Goal: Use online tool/utility

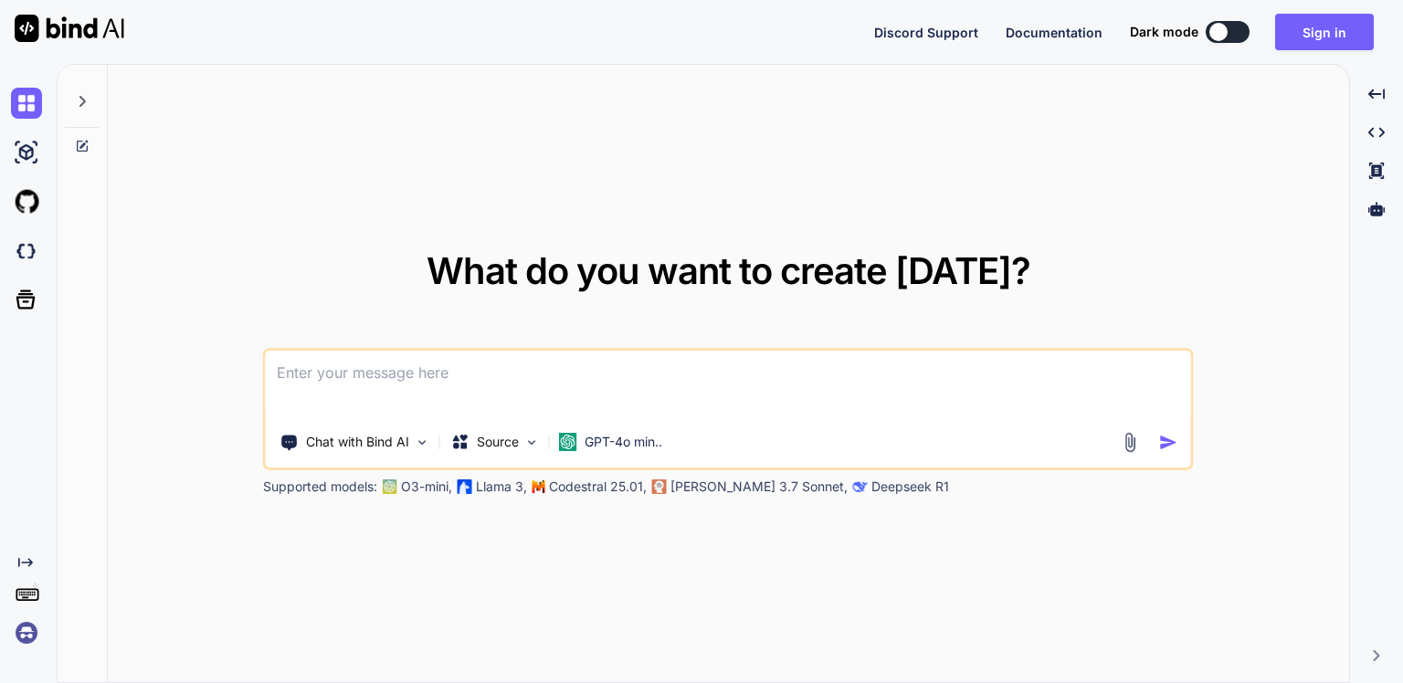
click at [91, 107] on div at bounding box center [82, 96] width 35 height 63
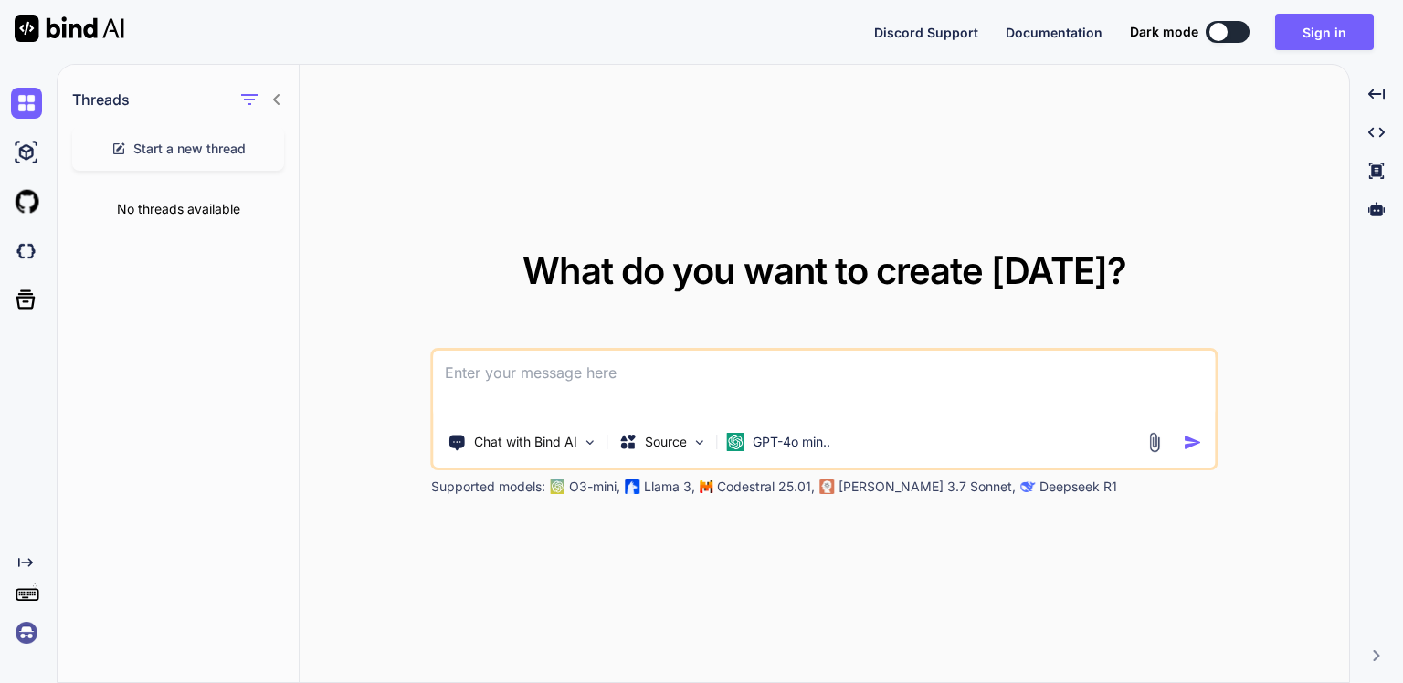
click at [275, 105] on icon at bounding box center [276, 99] width 15 height 15
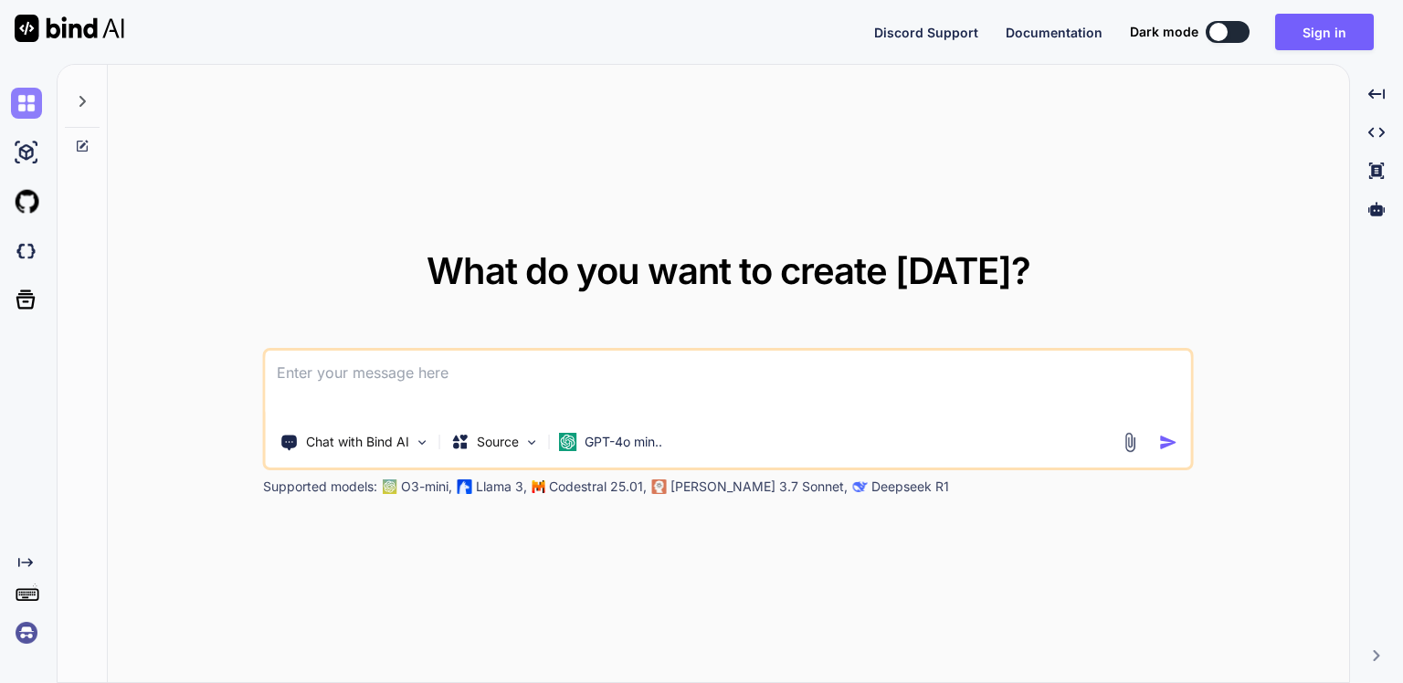
click at [23, 111] on img at bounding box center [26, 103] width 31 height 31
click at [33, 106] on img at bounding box center [26, 103] width 31 height 31
click at [581, 393] on textarea at bounding box center [728, 385] width 925 height 68
paste textarea
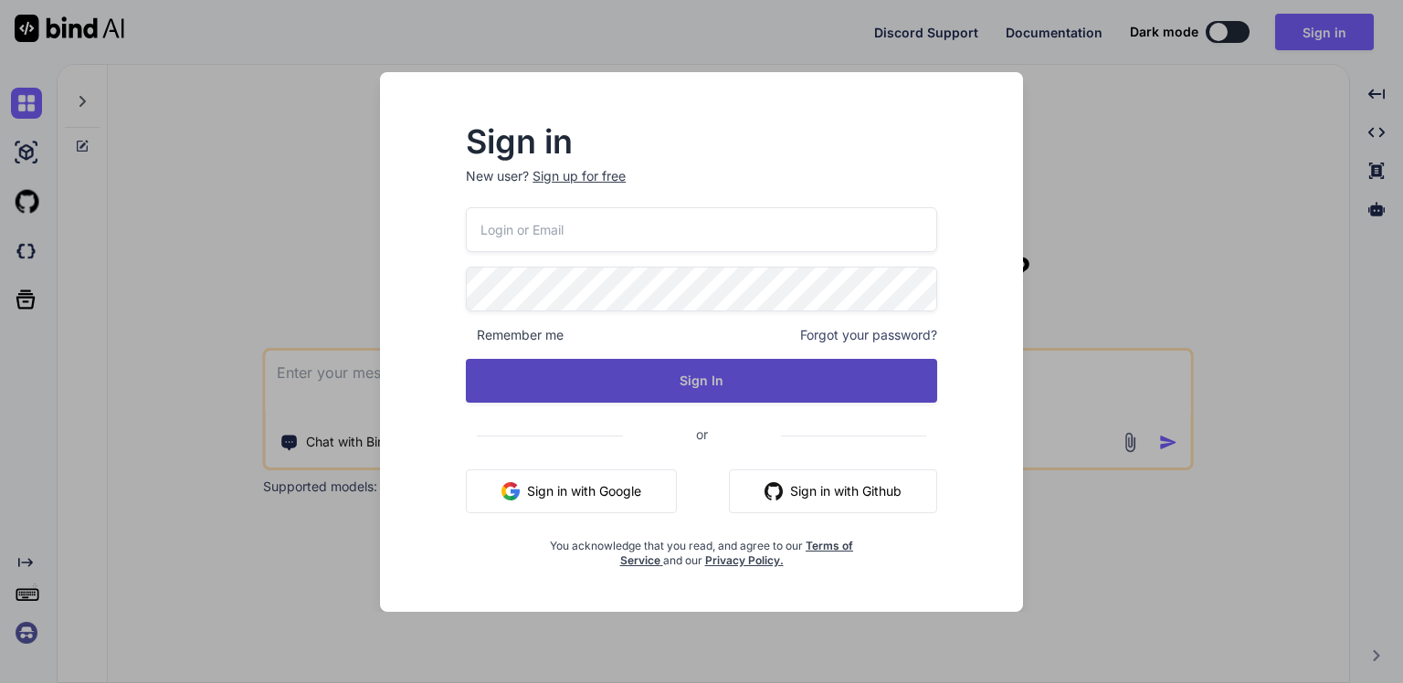
click at [705, 387] on button "Sign In" at bounding box center [701, 381] width 471 height 44
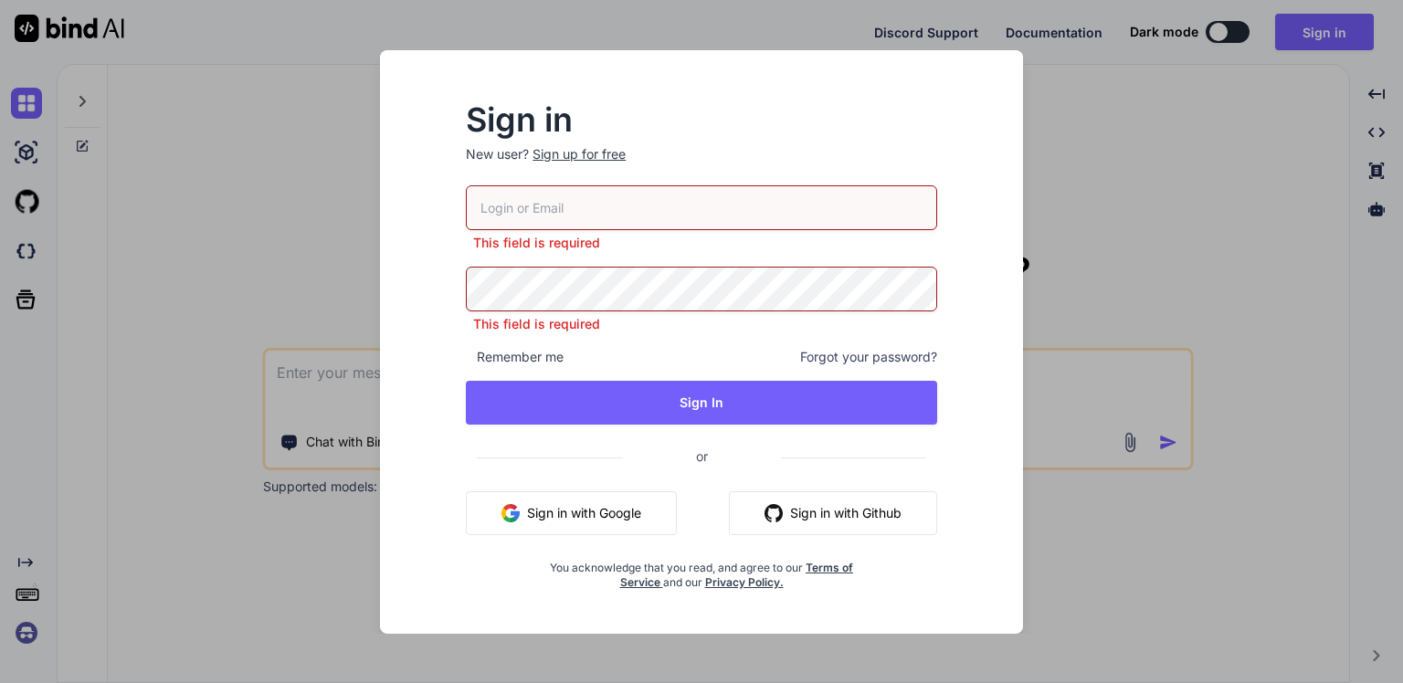
click at [563, 506] on button "Sign in with Google" at bounding box center [571, 513] width 211 height 44
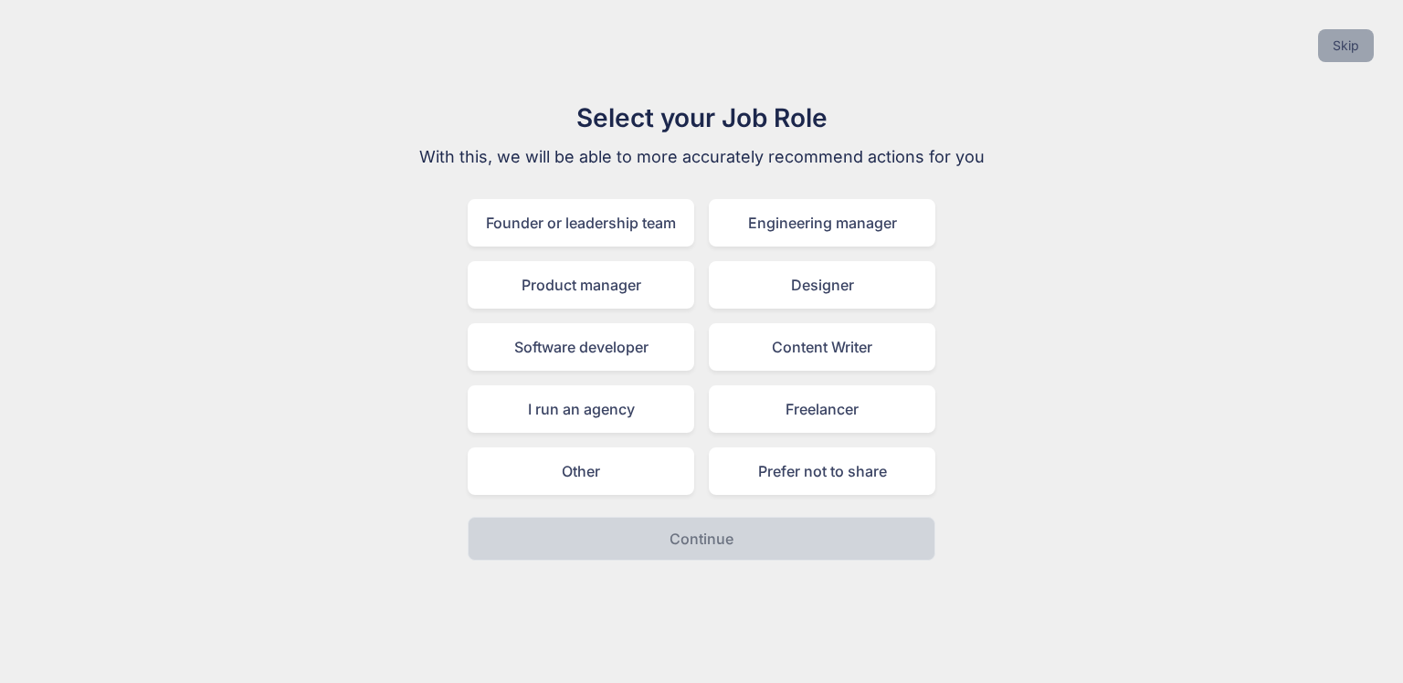
click at [1337, 50] on button "Skip" at bounding box center [1346, 45] width 56 height 33
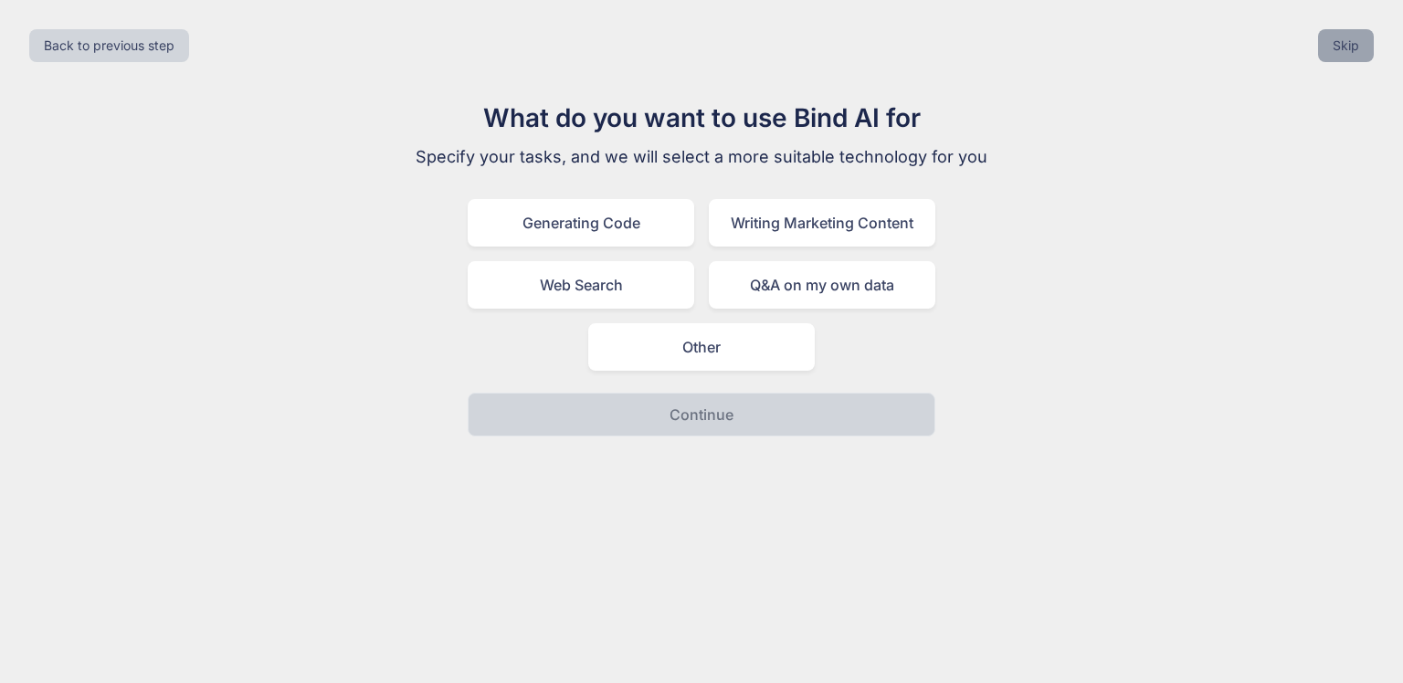
click at [1330, 43] on button "Skip" at bounding box center [1346, 45] width 56 height 33
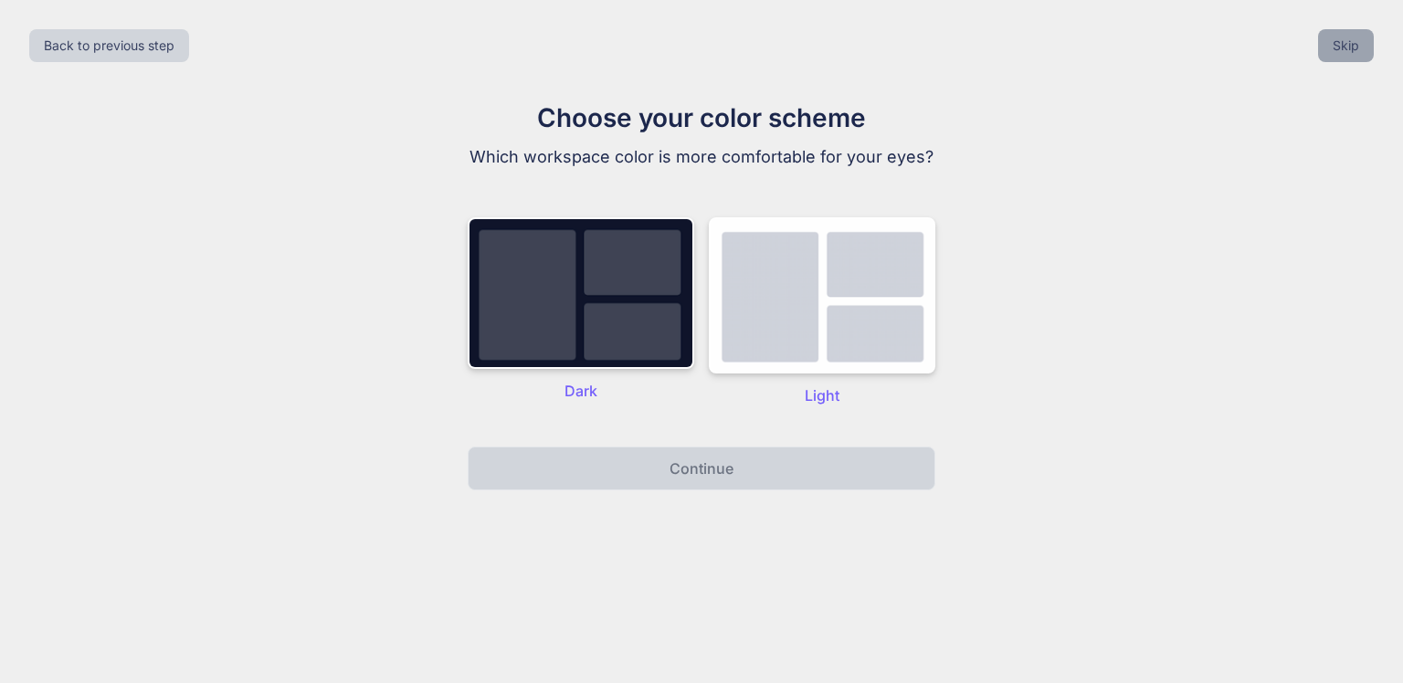
click at [1330, 43] on button "Skip" at bounding box center [1346, 45] width 56 height 33
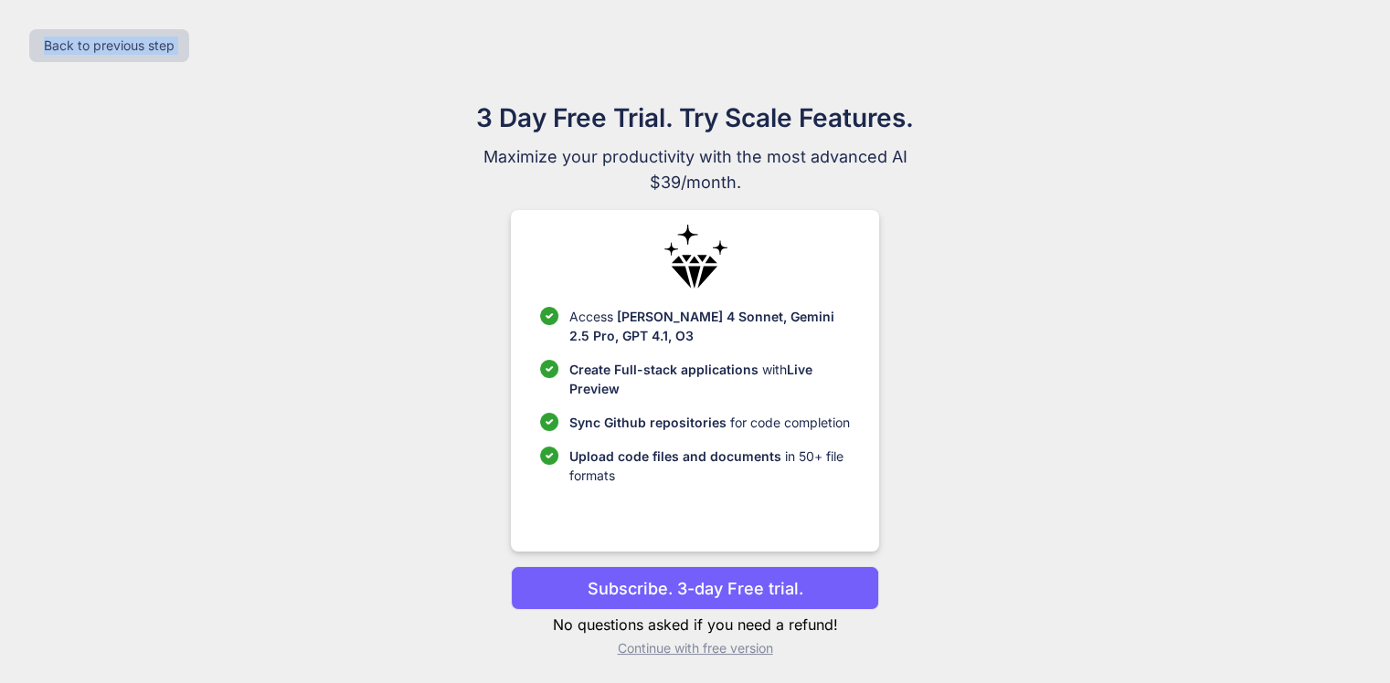
click at [1330, 43] on div "Back to previous step" at bounding box center [695, 46] width 1360 height 62
click at [668, 649] on p "Continue with free version" at bounding box center [695, 648] width 368 height 18
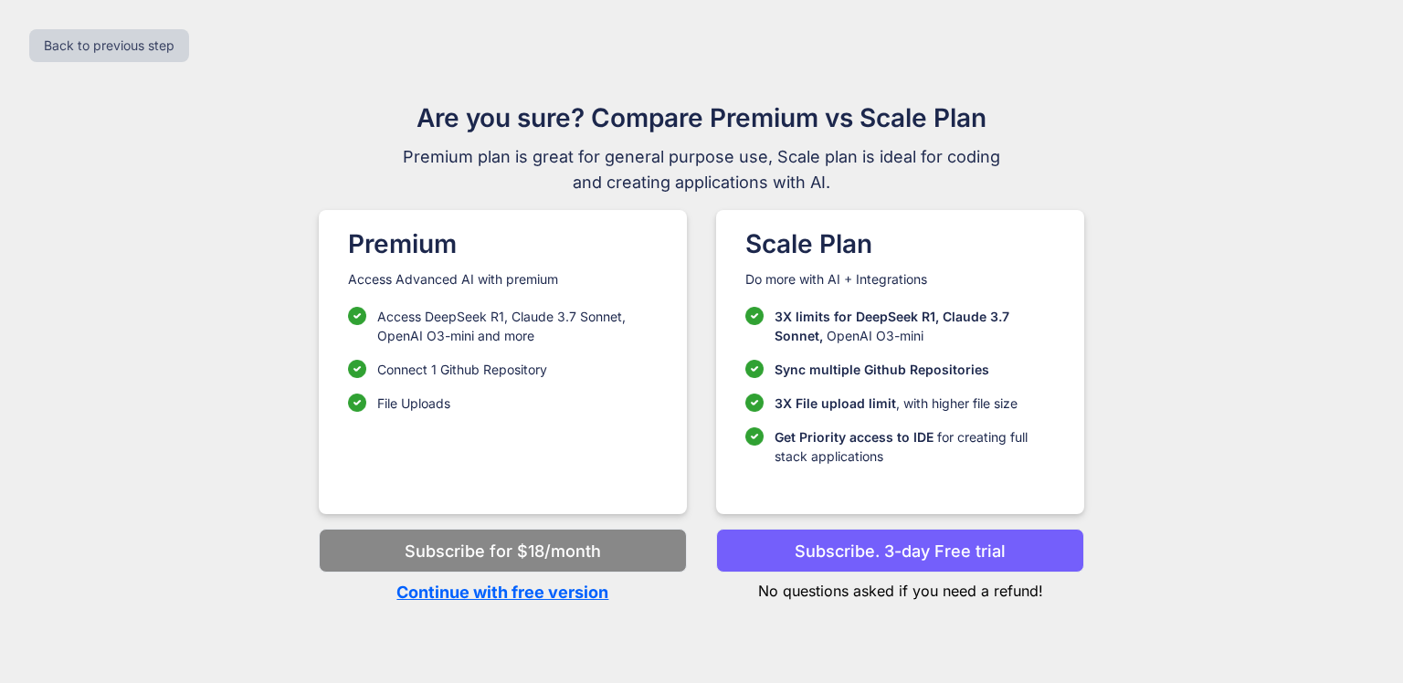
click at [539, 597] on p "Continue with free version" at bounding box center [503, 592] width 368 height 25
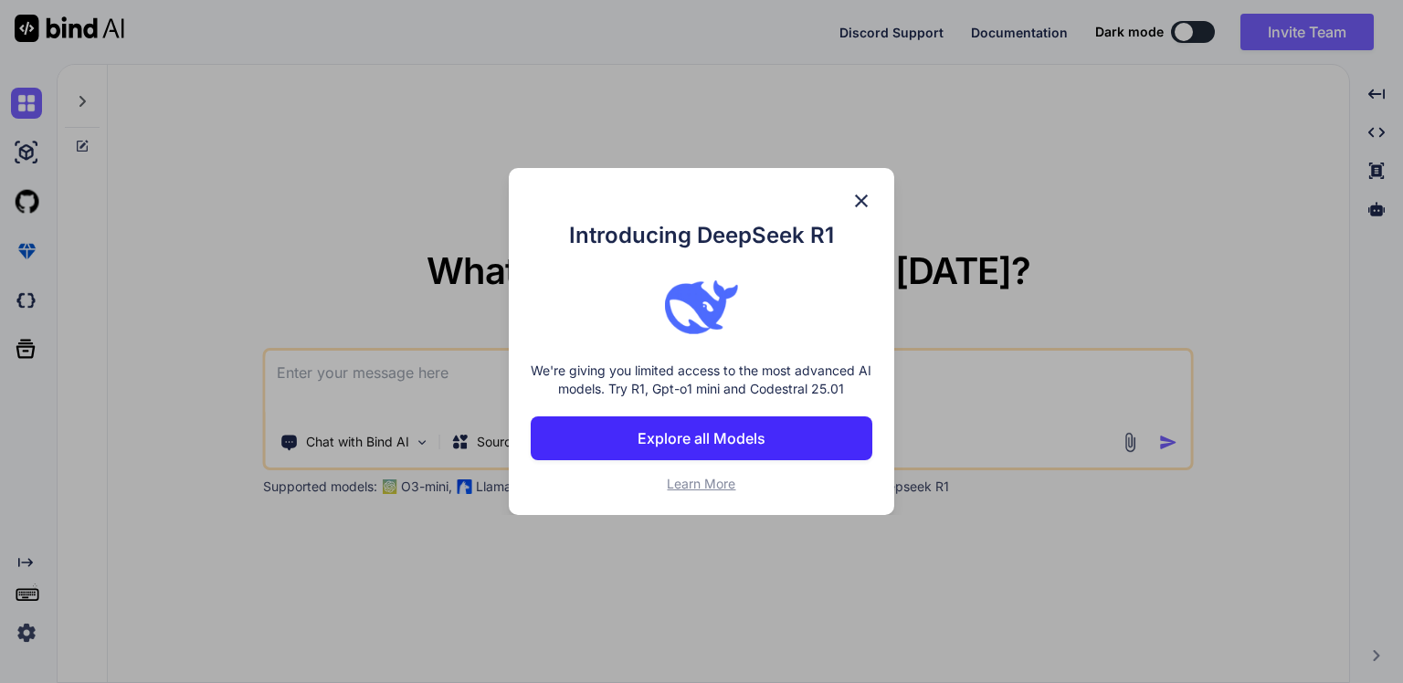
click at [861, 179] on div "Introducing DeepSeek R1 We're giving you limited access to the most advanced AI…" at bounding box center [702, 341] width 386 height 347
click at [870, 194] on img at bounding box center [862, 201] width 22 height 22
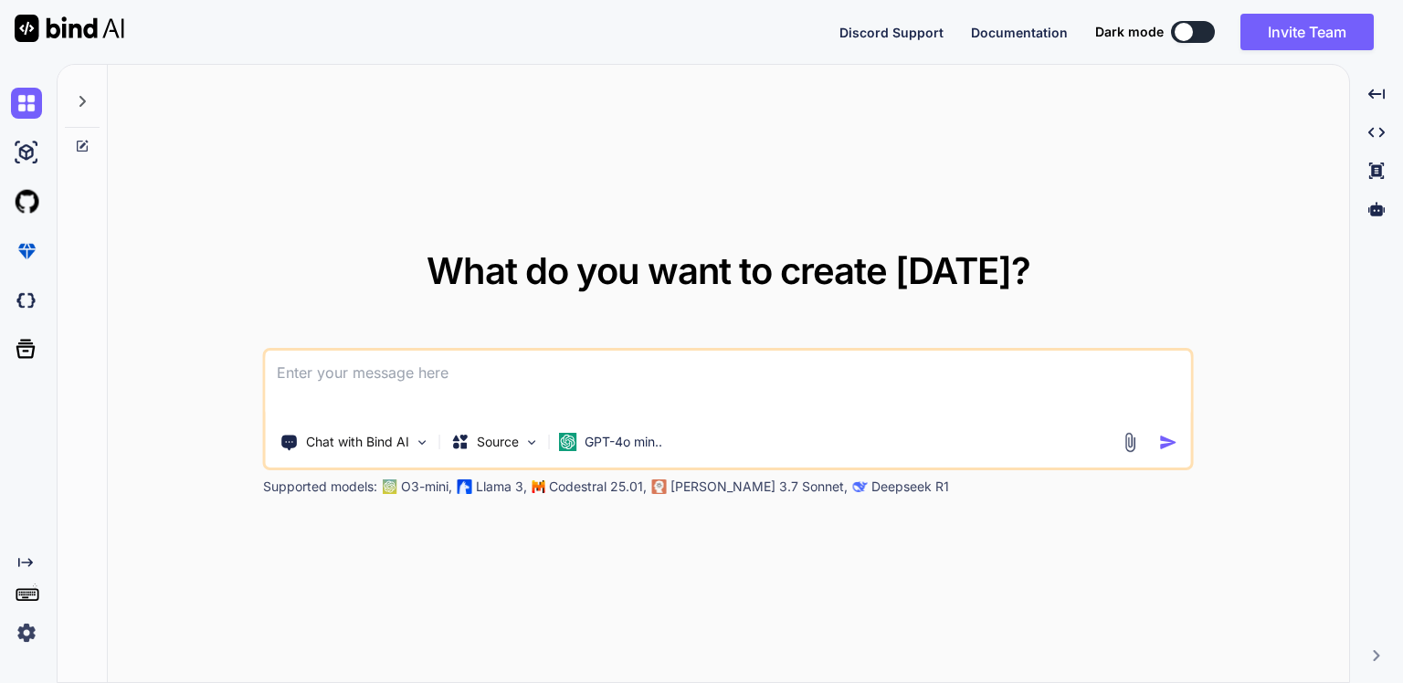
click at [586, 388] on textarea at bounding box center [728, 385] width 925 height 68
paste textarea "создай изображение в виде пирамиды: сверху - Философский уровень – базовые миро…"
type textarea "создай изображение в виде пирамиды: сверху - Философский уровень – базовые миро…"
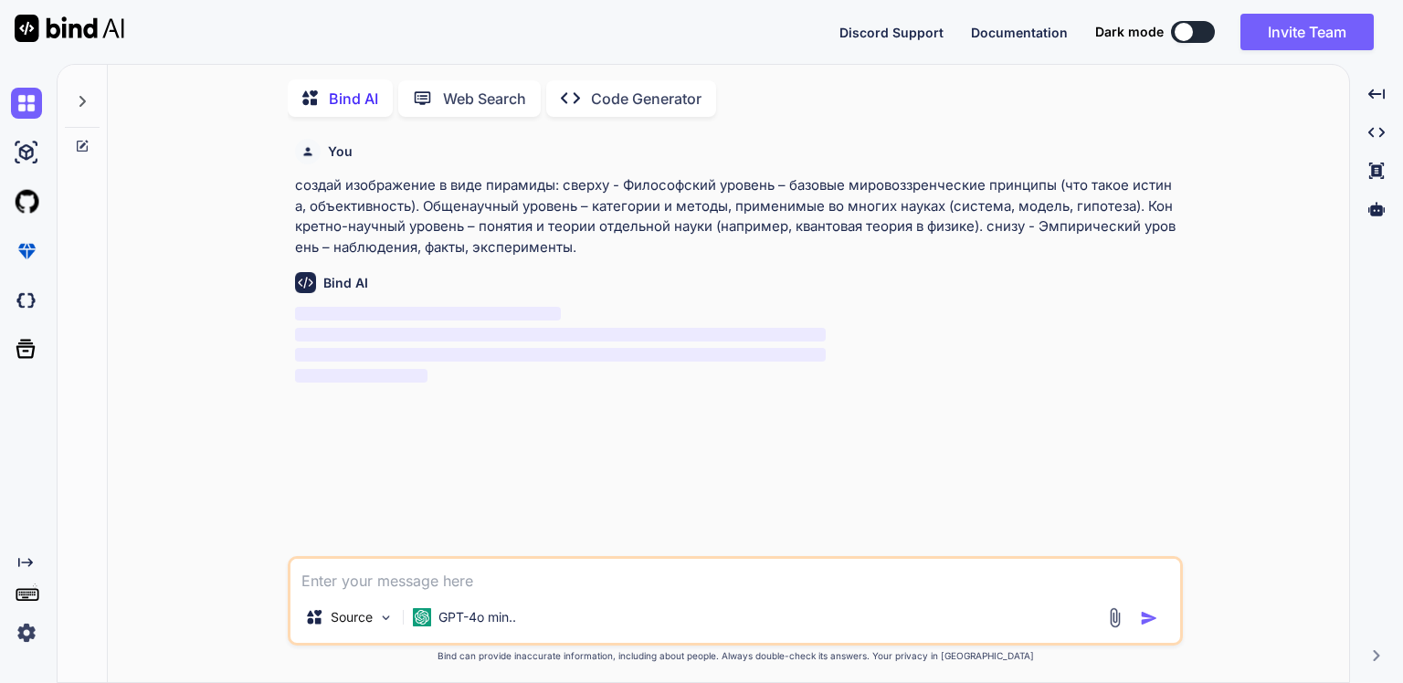
scroll to position [6, 0]
